Goal: Task Accomplishment & Management: Use online tool/utility

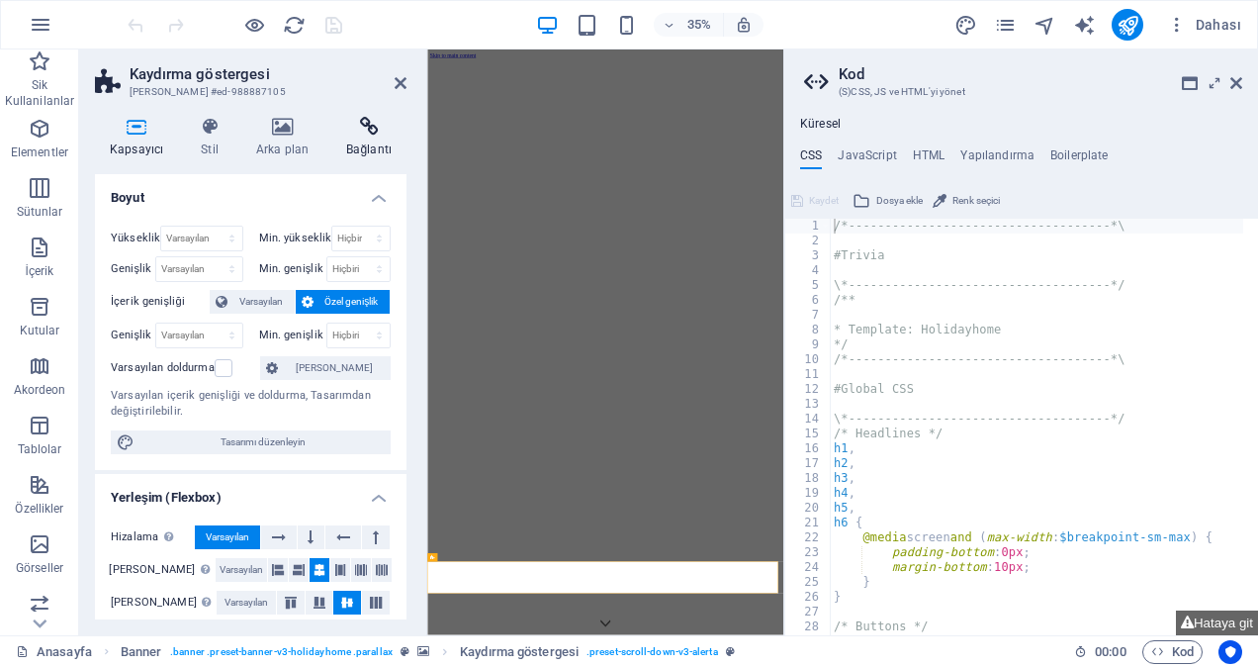
click at [368, 144] on h4 "Bağlantı" at bounding box center [368, 138] width 75 height 42
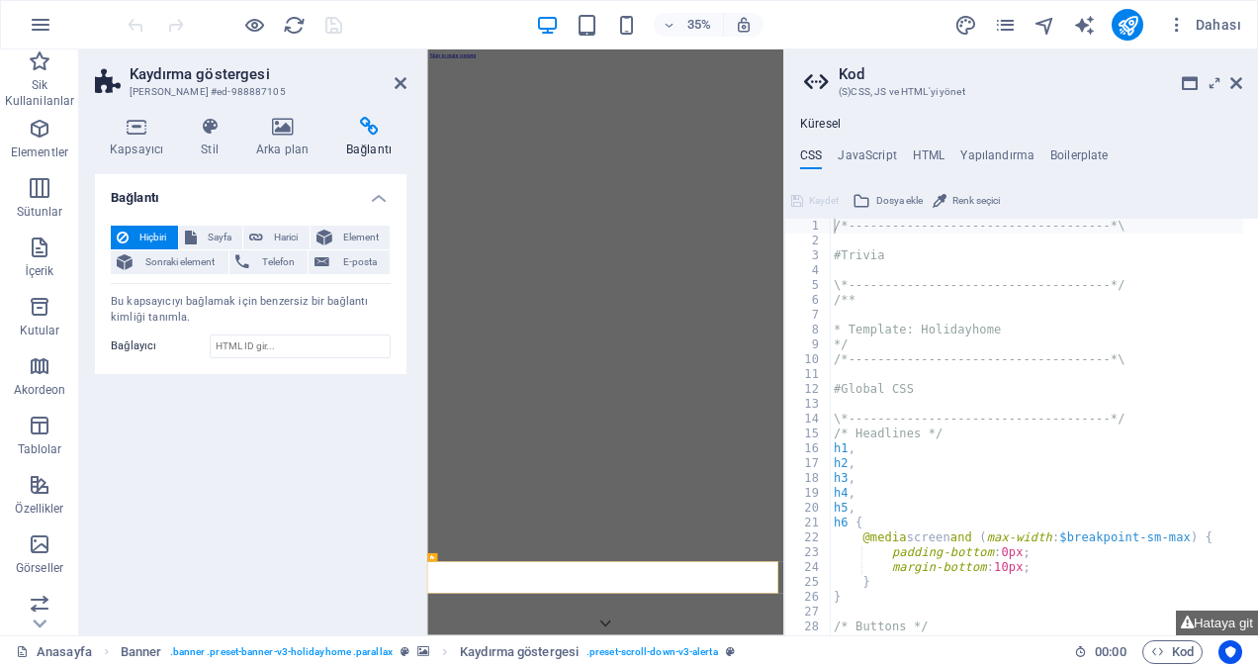
click at [275, 220] on div "Hiçbiri Sayfa Harici Element Sonraki element Telefon E-posta Sayfa Anasayfa Ele…" at bounding box center [251, 292] width 312 height 164
click at [280, 245] on span "Harici" at bounding box center [286, 238] width 35 height 24
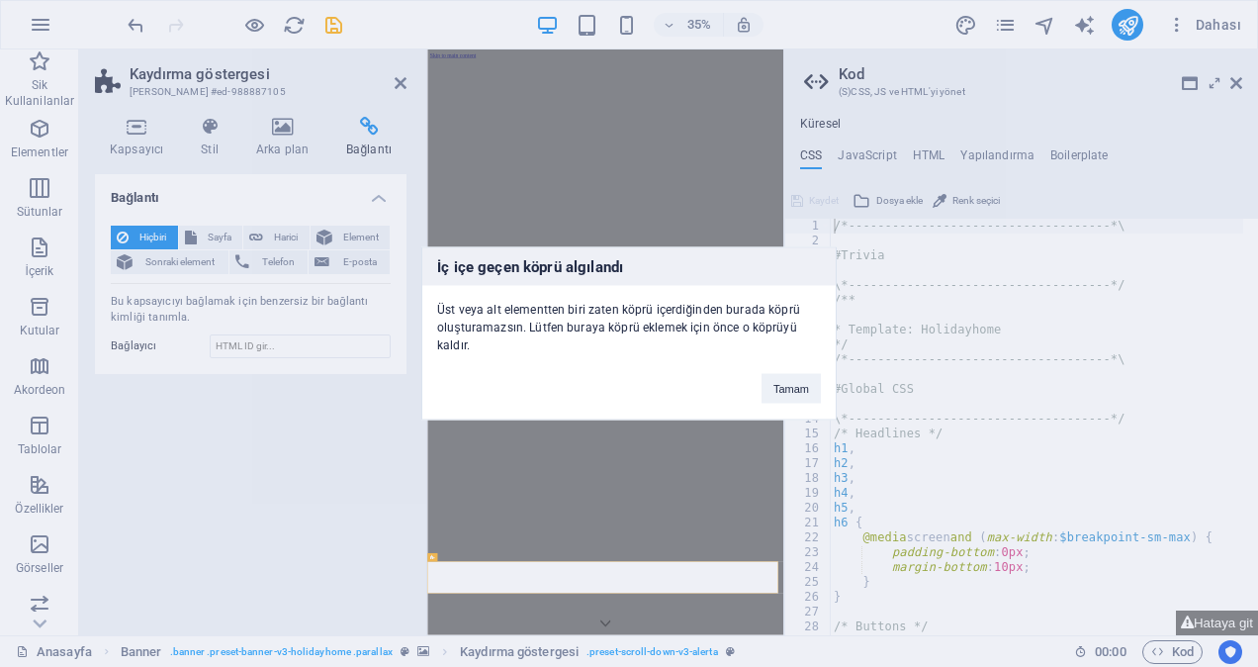
click at [635, 197] on div "İç içe geçen köprü algılandı Üst veya alt elementten biri zaten köprü içerdiğin…" at bounding box center [629, 333] width 1258 height 667
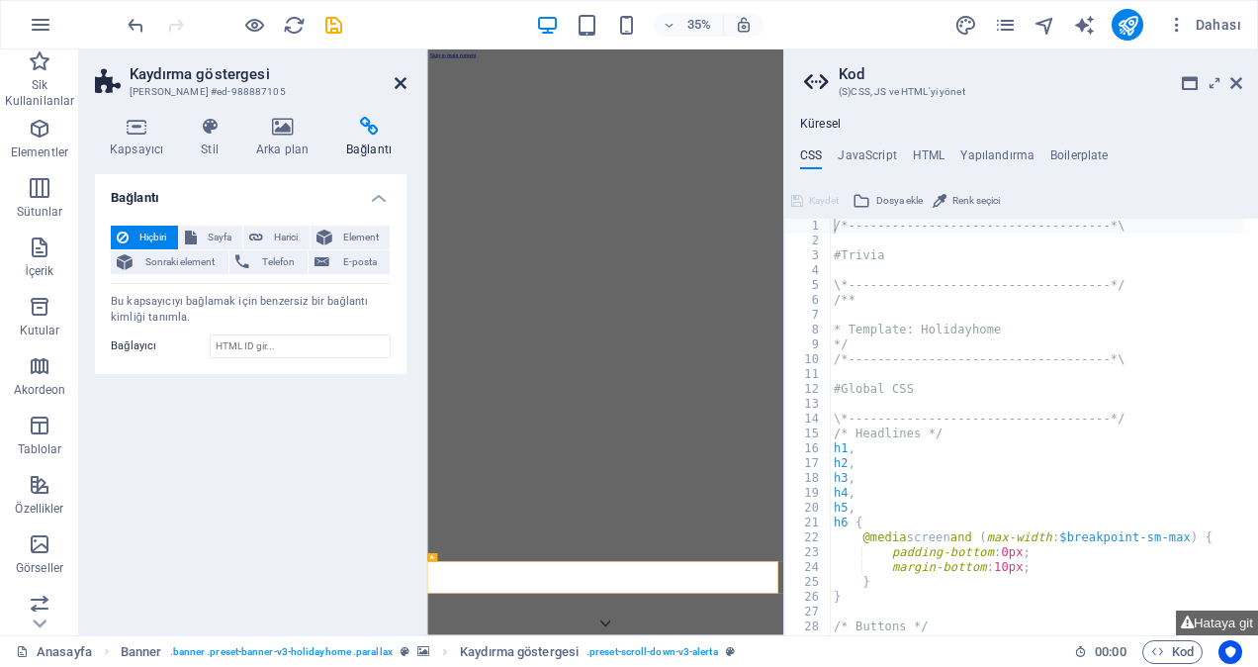
click at [398, 85] on icon at bounding box center [401, 83] width 12 height 16
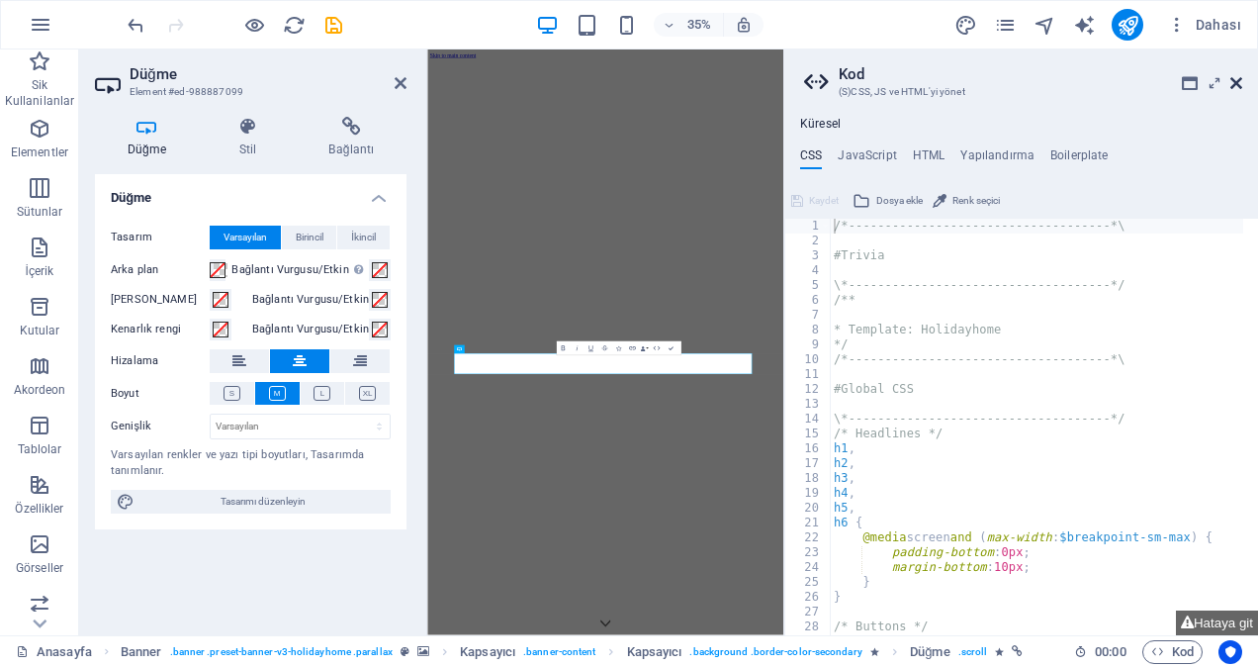
click at [1240, 83] on icon at bounding box center [1237, 83] width 12 height 16
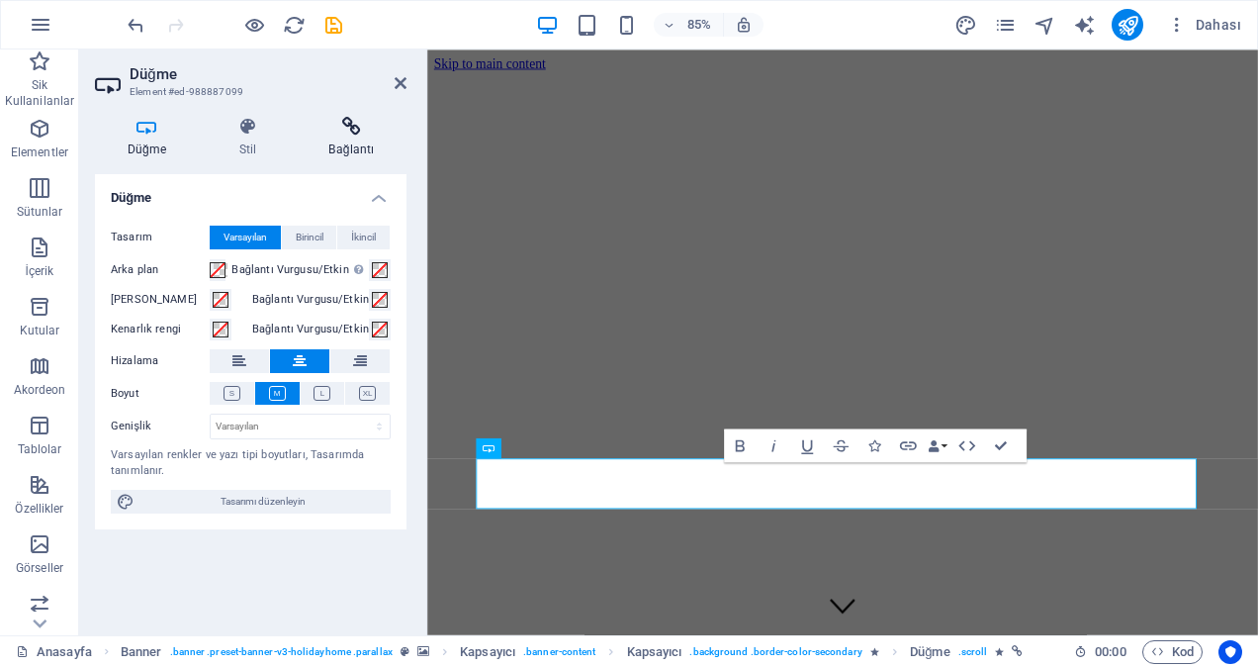
click at [336, 142] on h4 "Bağlantı" at bounding box center [352, 138] width 110 height 42
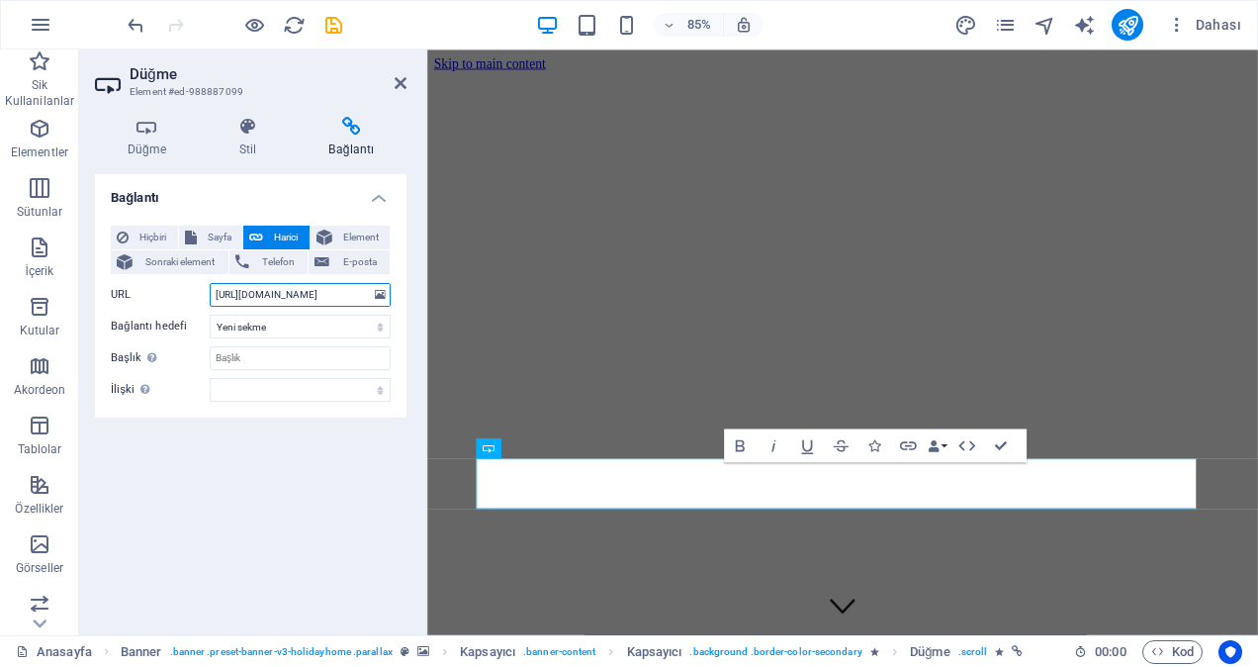
scroll to position [0, 25]
drag, startPoint x: 640, startPoint y: 344, endPoint x: 461, endPoint y: 346, distance: 179.1
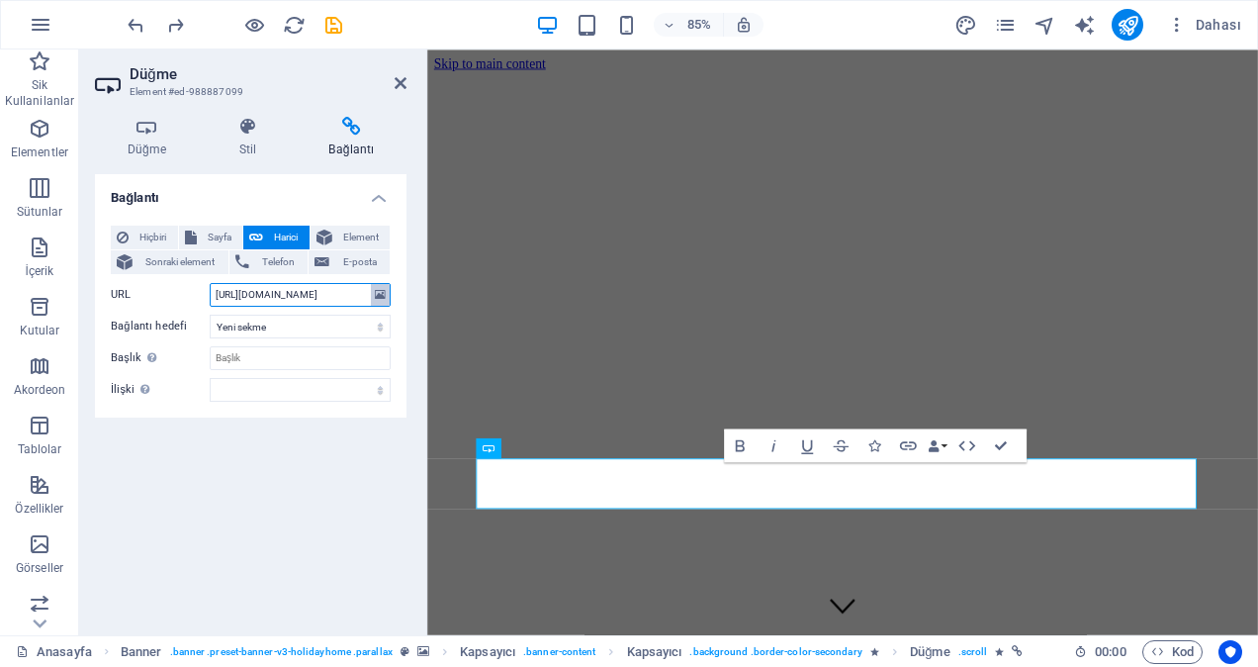
scroll to position [0, 25]
drag, startPoint x: 215, startPoint y: 293, endPoint x: 427, endPoint y: 285, distance: 212.8
click at [427, 285] on div "Düğme Element #ed-988887099 Düğme Stil Bağlantı Düğme Tasarım Varsayılan Birinc…" at bounding box center [668, 342] width 1179 height 586
paste input "[DOMAIN_NAME][URL]"
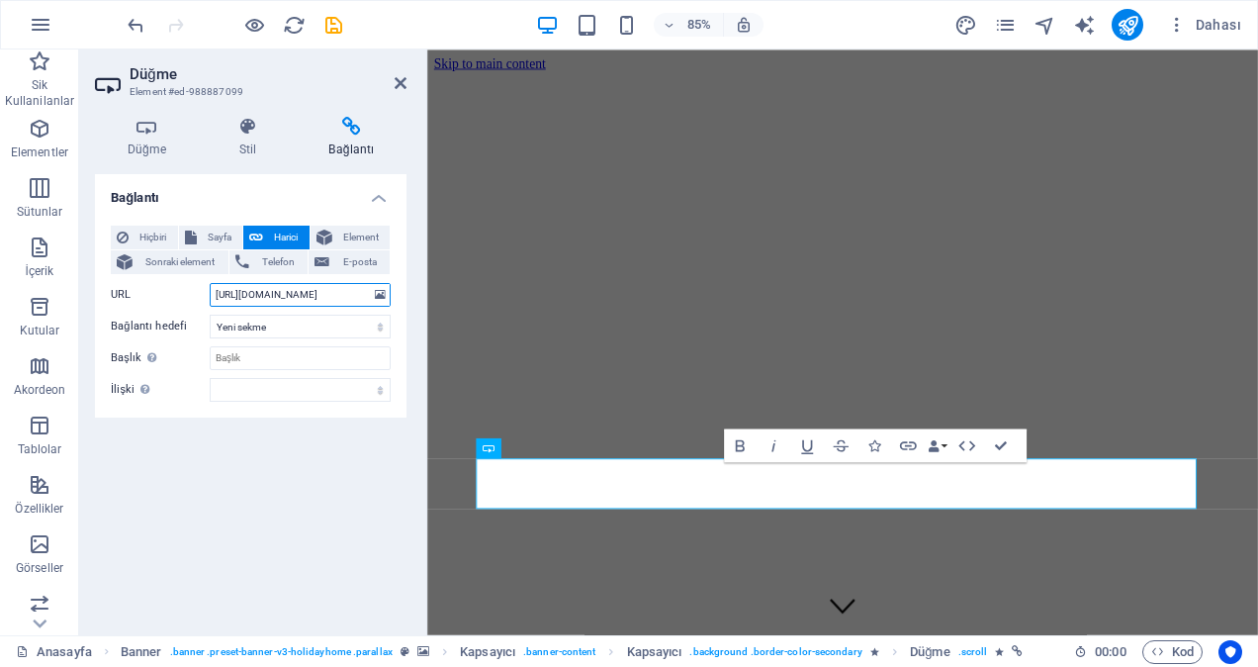
click at [364, 293] on input "[URL][DOMAIN_NAME]" at bounding box center [300, 295] width 181 height 24
drag, startPoint x: 364, startPoint y: 293, endPoint x: 161, endPoint y: 294, distance: 202.8
click at [161, 294] on div "URL [URL][DOMAIN_NAME]" at bounding box center [251, 295] width 280 height 24
paste input "/"
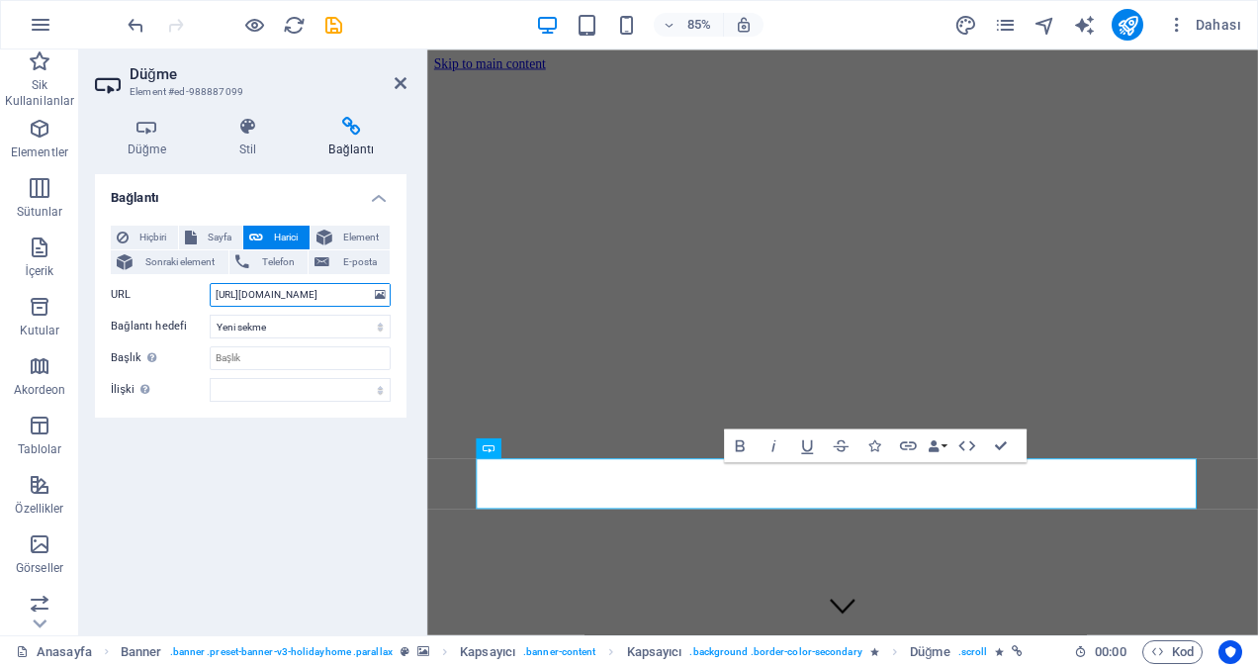
scroll to position [0, 2]
type input "[URL][DOMAIN_NAME]"
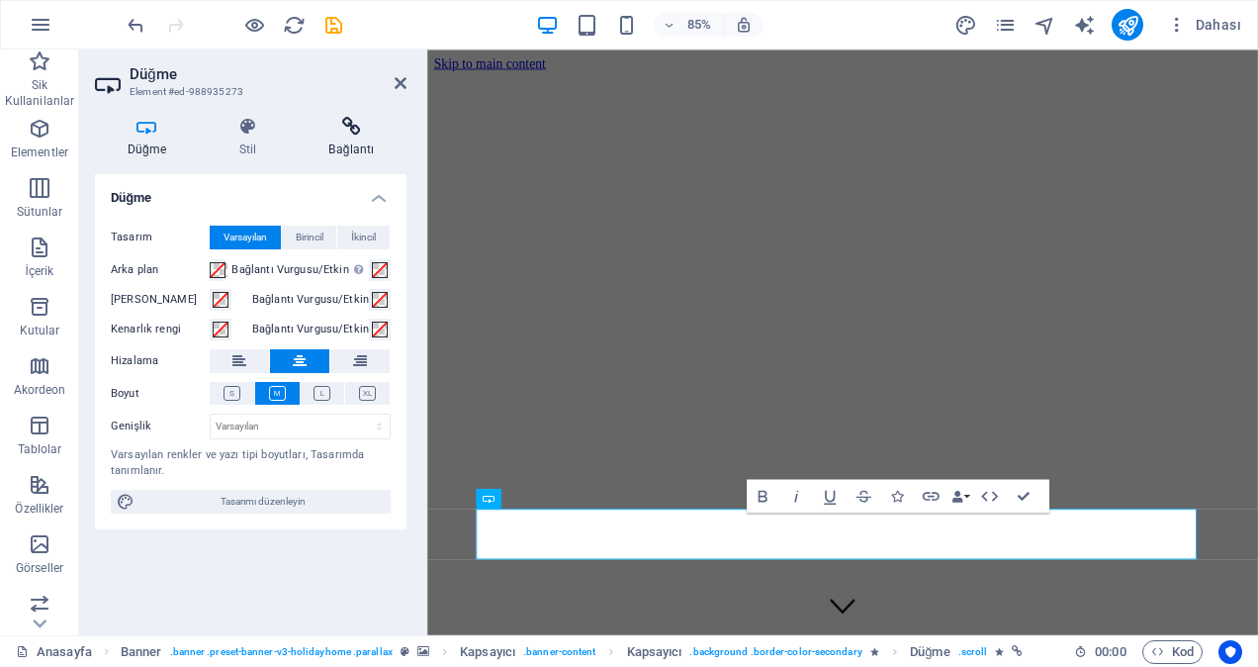
click at [331, 141] on h4 "Bağlantı" at bounding box center [352, 138] width 110 height 42
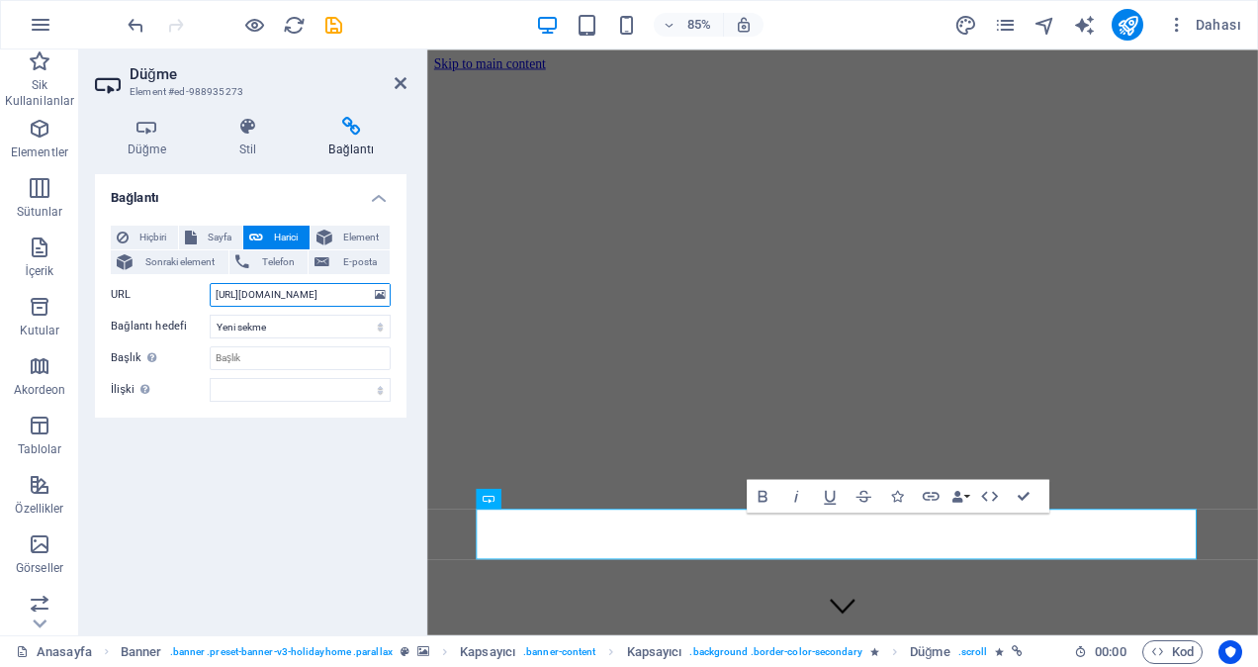
scroll to position [0, 23]
drag, startPoint x: 214, startPoint y: 299, endPoint x: 418, endPoint y: 305, distance: 204.8
click at [418, 305] on div "Düğme Stil Bağlantı Düğme Tasarım Varsayılan Birincil İkincil Arka plan Bağlant…" at bounding box center [250, 368] width 343 height 534
paste input "[URL][DOMAIN_NAME]"
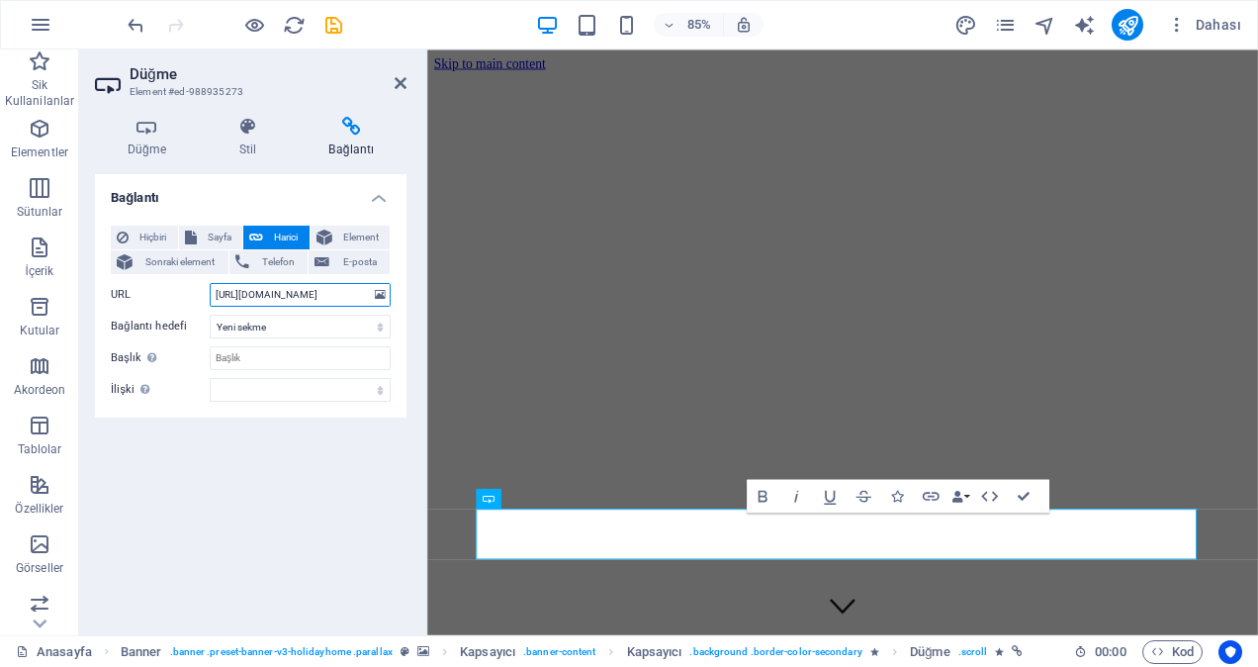
scroll to position [0, 2]
type input "[URL][DOMAIN_NAME]"
click at [342, 21] on icon "save" at bounding box center [333, 25] width 23 height 23
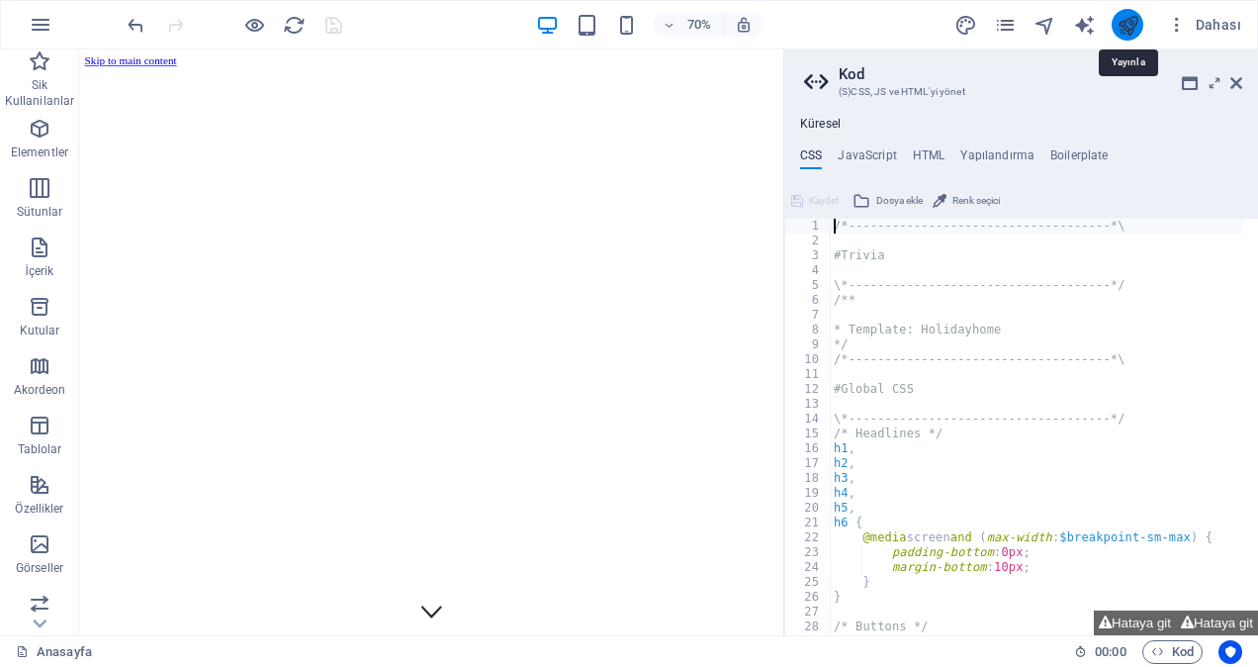
click at [1130, 27] on icon "publish" at bounding box center [1128, 25] width 23 height 23
click at [1237, 81] on icon at bounding box center [1237, 83] width 12 height 16
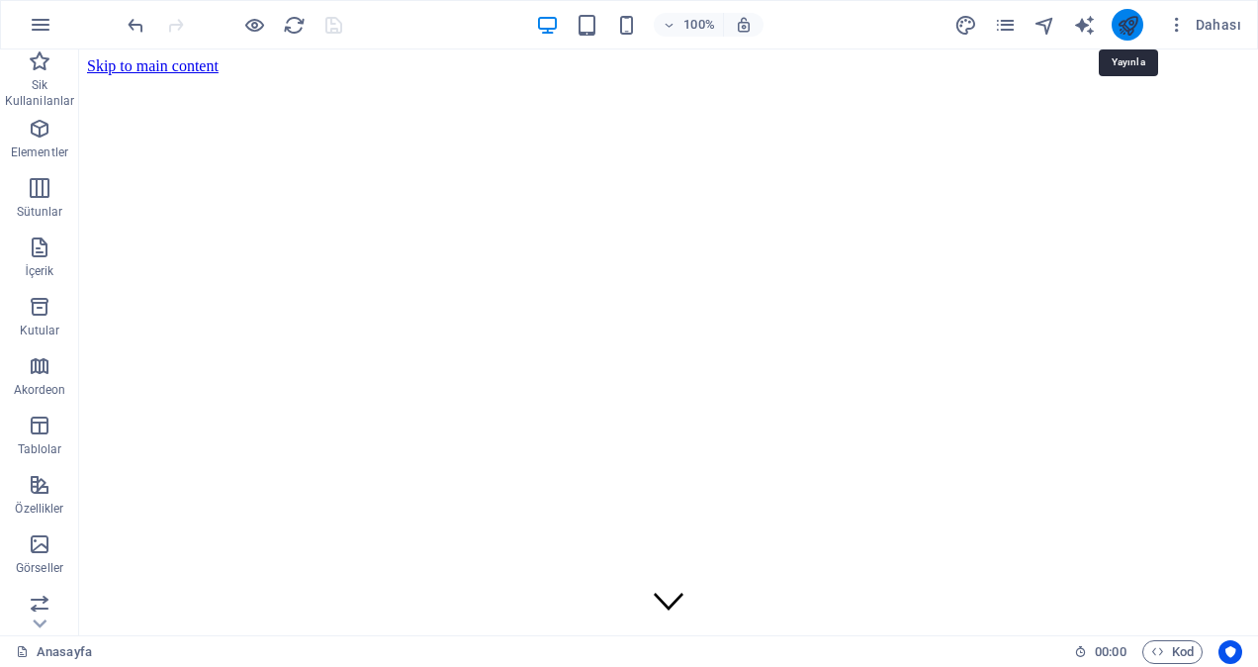
click at [1138, 21] on icon "publish" at bounding box center [1128, 25] width 23 height 23
